Goal: Information Seeking & Learning: Learn about a topic

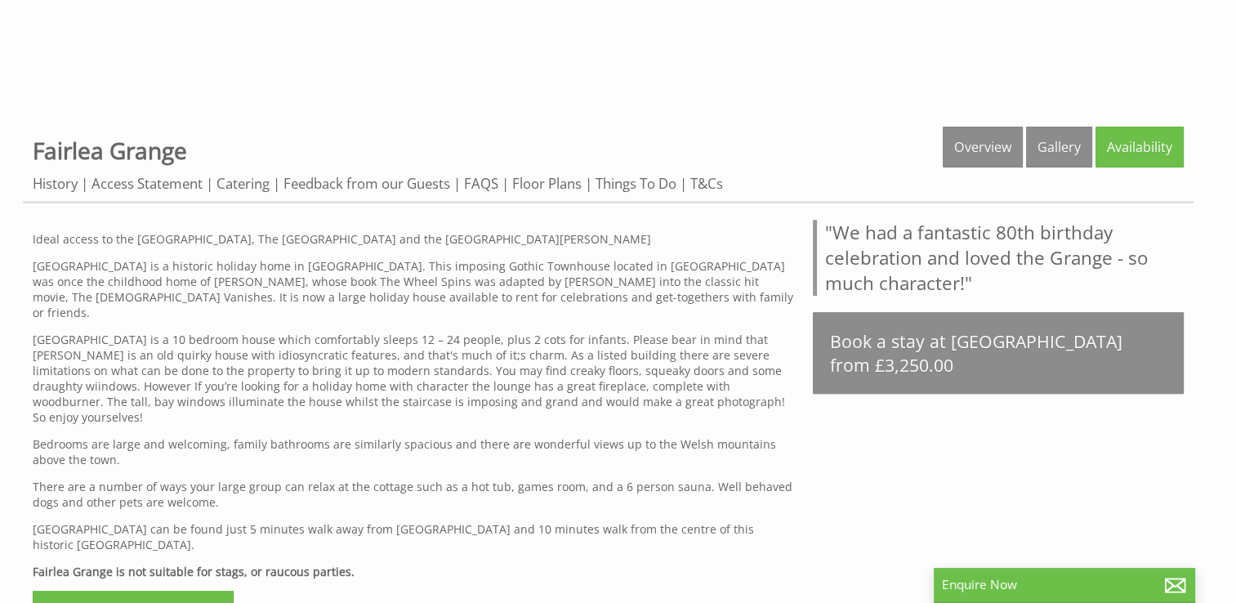
scroll to position [580, 0]
click at [97, 304] on div "Ideal access to the Brecon Beacons, The Wye Valley and the Forest of Dean Fairl…" at bounding box center [413, 430] width 760 height 423
click at [553, 179] on link "Floor Plans" at bounding box center [546, 183] width 69 height 20
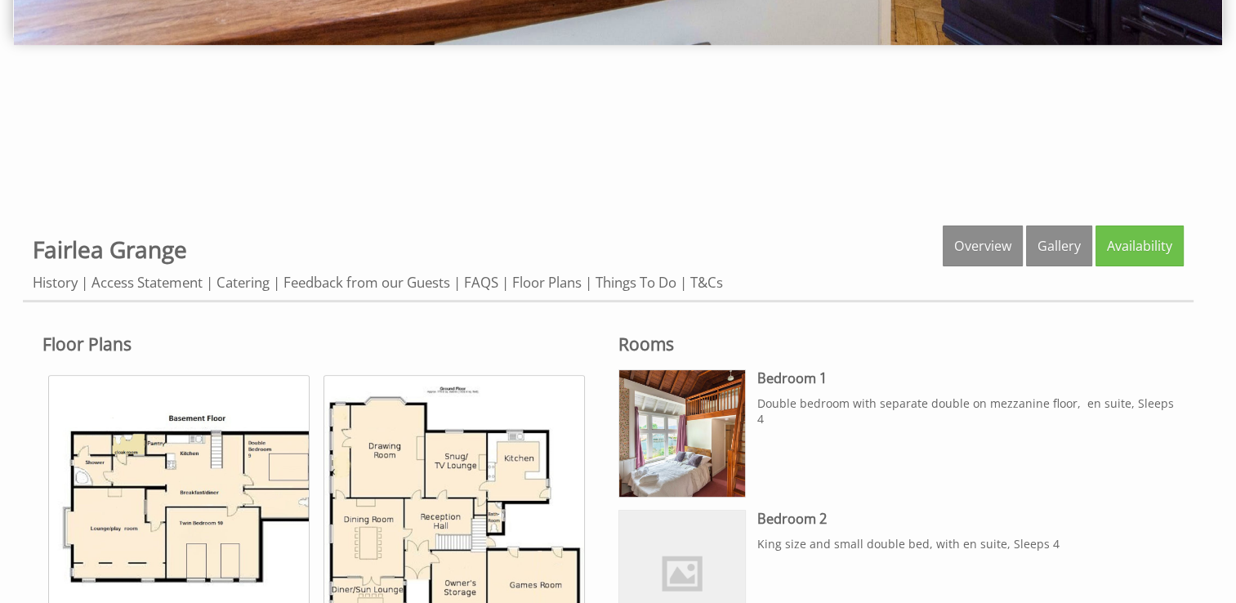
scroll to position [492, 0]
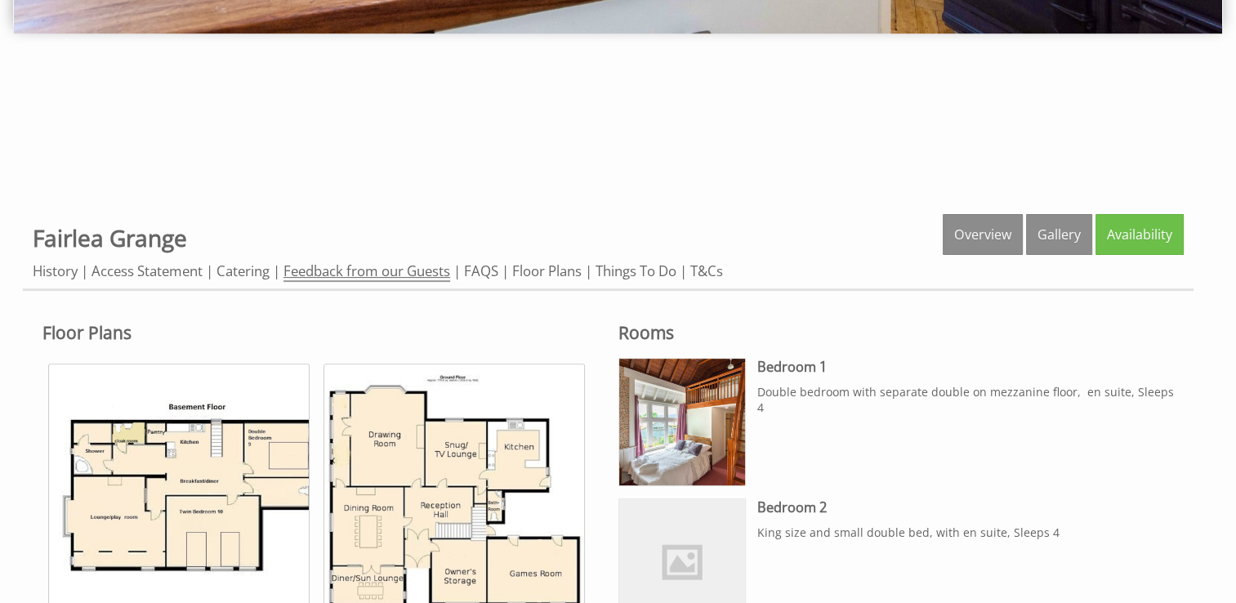
click at [419, 270] on link "Feedback from our Guests" at bounding box center [366, 271] width 167 height 20
